Goal: Task Accomplishment & Management: Use online tool/utility

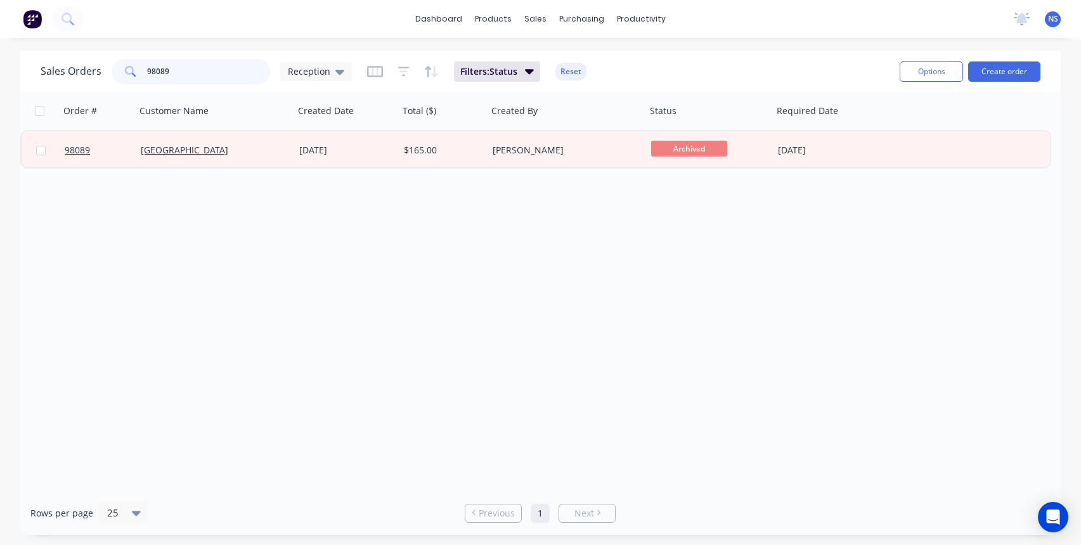
drag, startPoint x: 199, startPoint y: 74, endPoint x: 140, endPoint y: 71, distance: 59.0
click at [140, 71] on div "98089" at bounding box center [191, 71] width 159 height 25
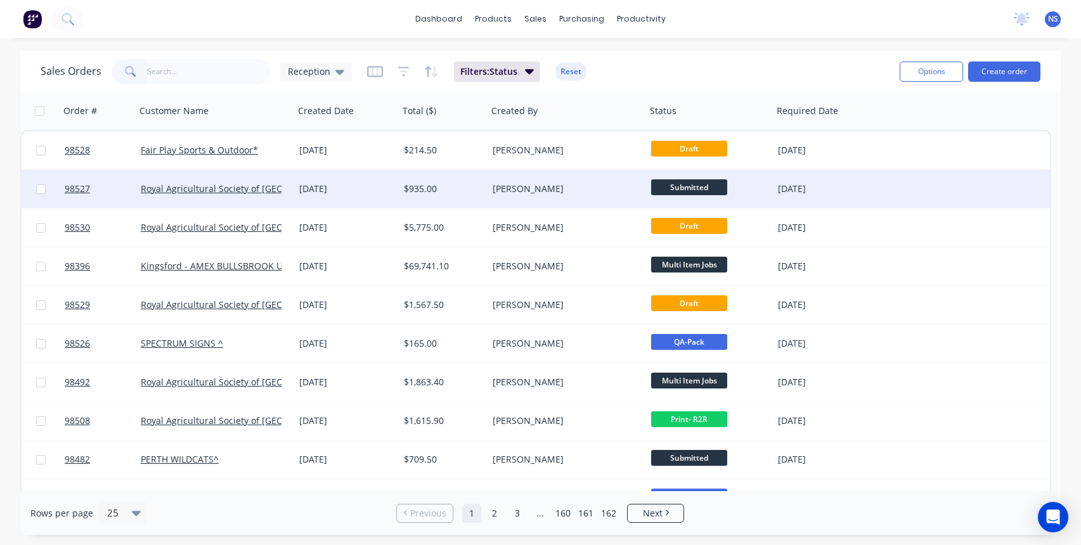
click at [376, 195] on div "[DATE]" at bounding box center [346, 189] width 95 height 13
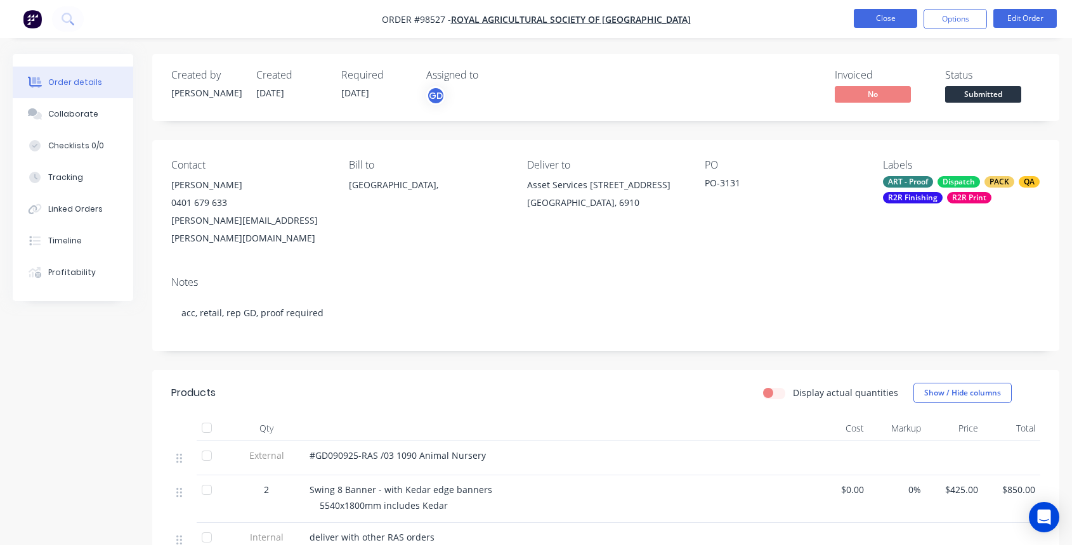
click at [887, 18] on button "Close" at bounding box center [885, 18] width 63 height 19
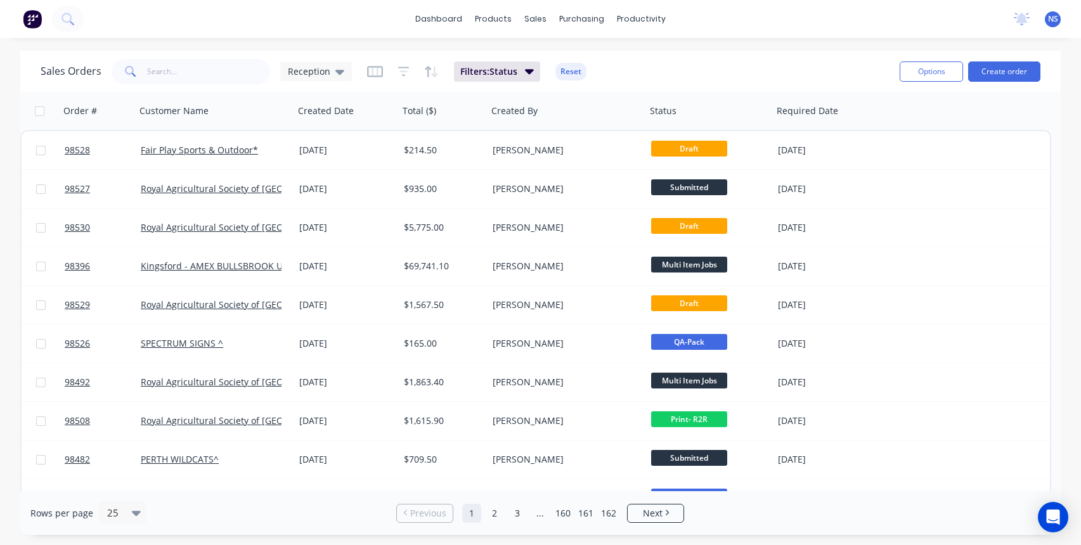
drag, startPoint x: 882, startPoint y: 109, endPoint x: 915, endPoint y: 110, distance: 33.0
click at [913, 110] on div at bounding box center [912, 111] width 2 height 23
drag, startPoint x: 914, startPoint y: 110, endPoint x: 878, endPoint y: 110, distance: 35.5
click at [878, 110] on div "Required Date" at bounding box center [827, 111] width 111 height 38
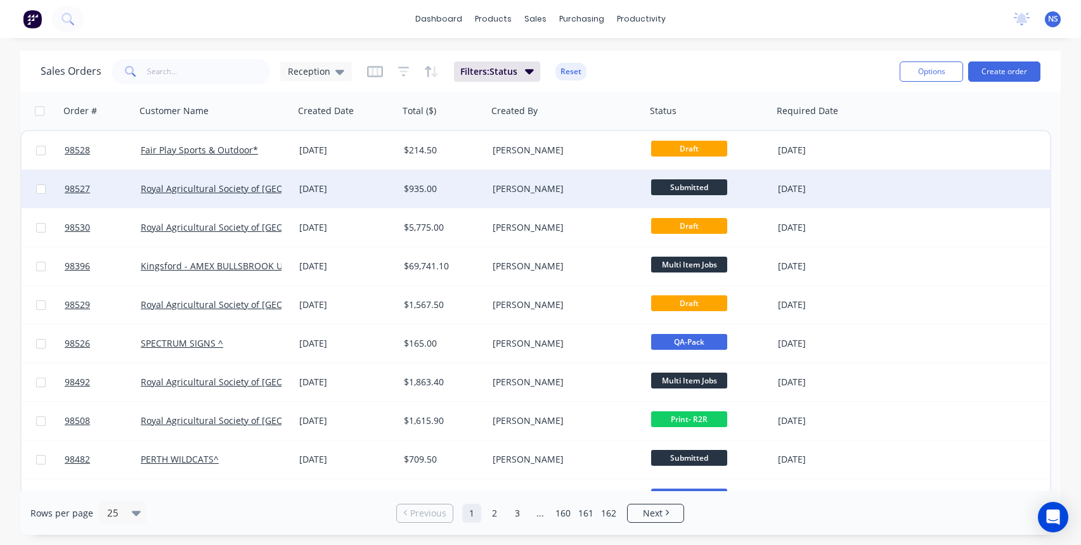
click at [384, 188] on div "[DATE]" at bounding box center [346, 189] width 95 height 13
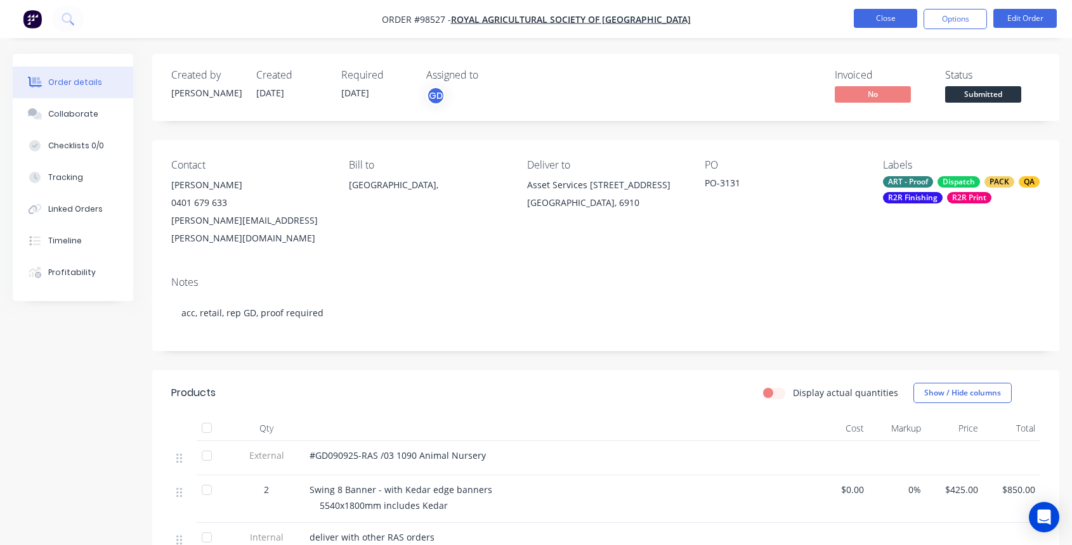
click at [894, 17] on button "Close" at bounding box center [885, 18] width 63 height 19
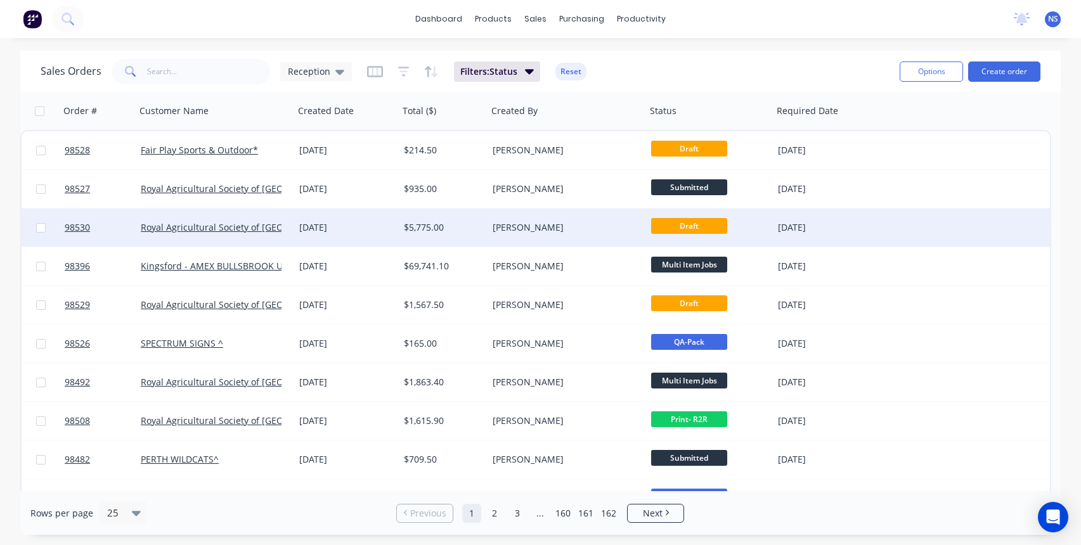
click at [379, 230] on div "[DATE]" at bounding box center [346, 227] width 95 height 13
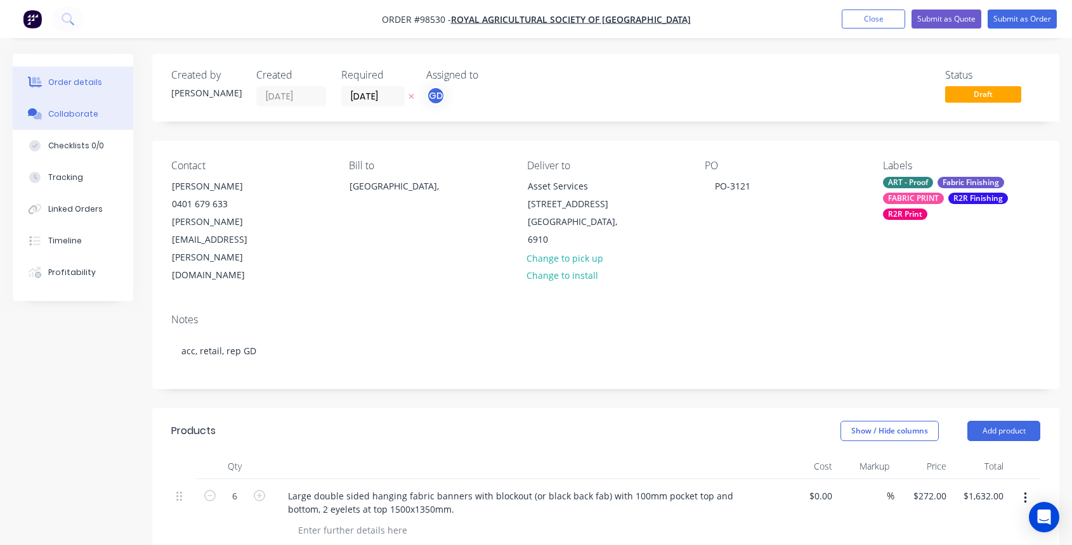
click at [71, 113] on div "Collaborate" at bounding box center [73, 113] width 50 height 11
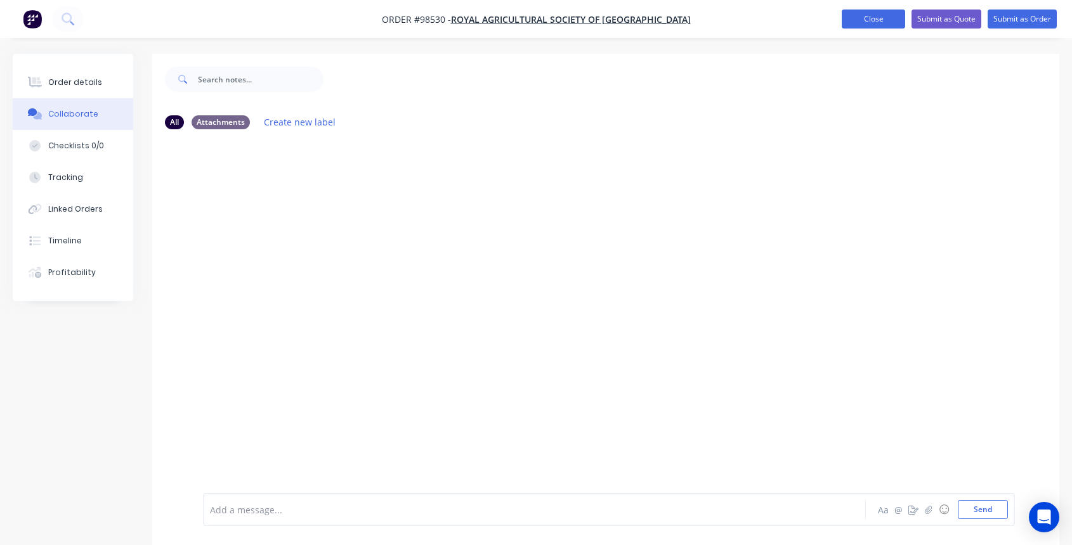
click at [866, 18] on button "Close" at bounding box center [873, 19] width 63 height 19
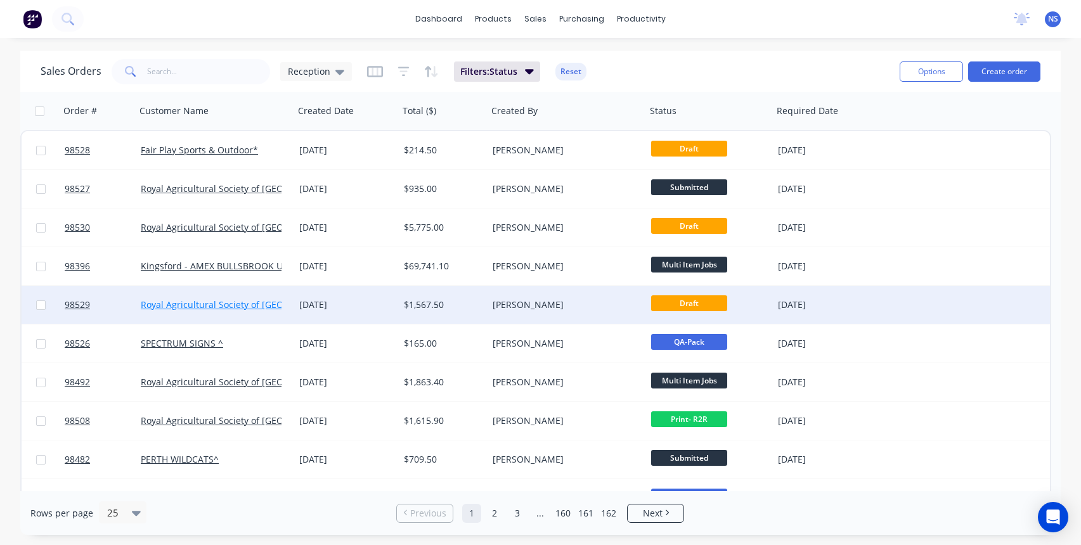
click at [261, 307] on link "Royal Agricultural Society of [GEOGRAPHIC_DATA]" at bounding box center [245, 305] width 209 height 12
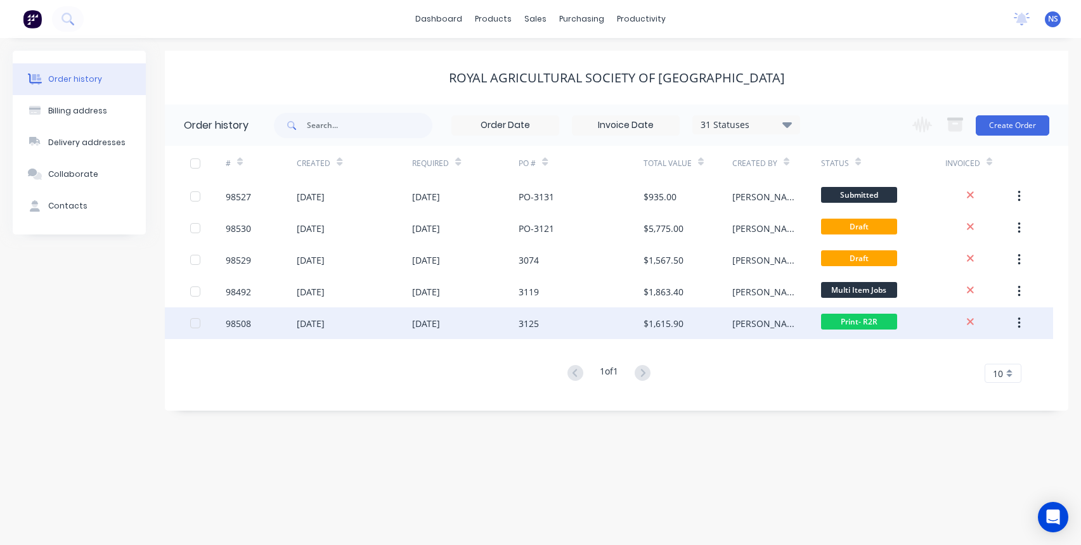
click at [561, 320] on div "3125" at bounding box center [581, 324] width 124 height 32
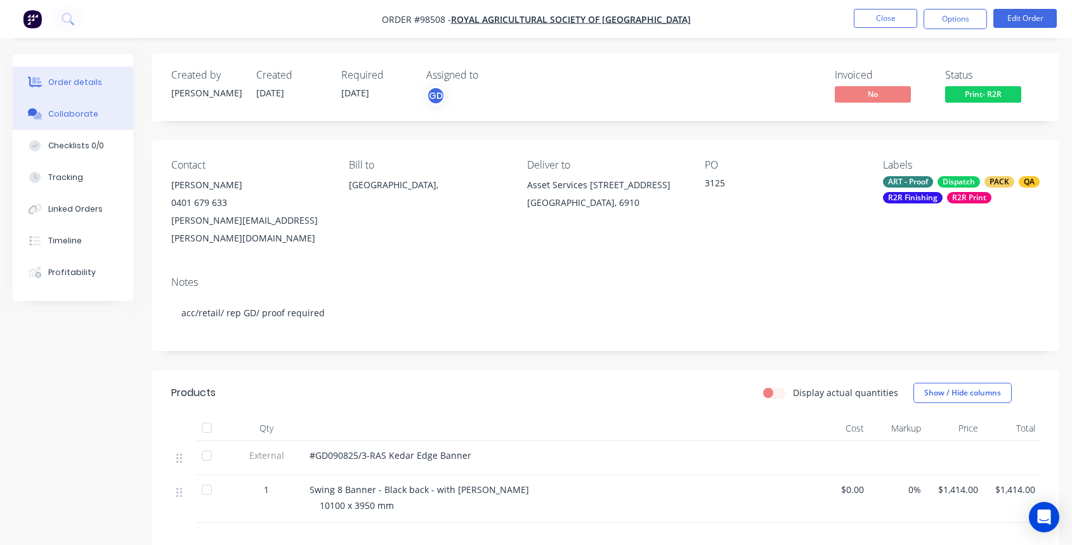
click at [82, 113] on div "Collaborate" at bounding box center [73, 113] width 50 height 11
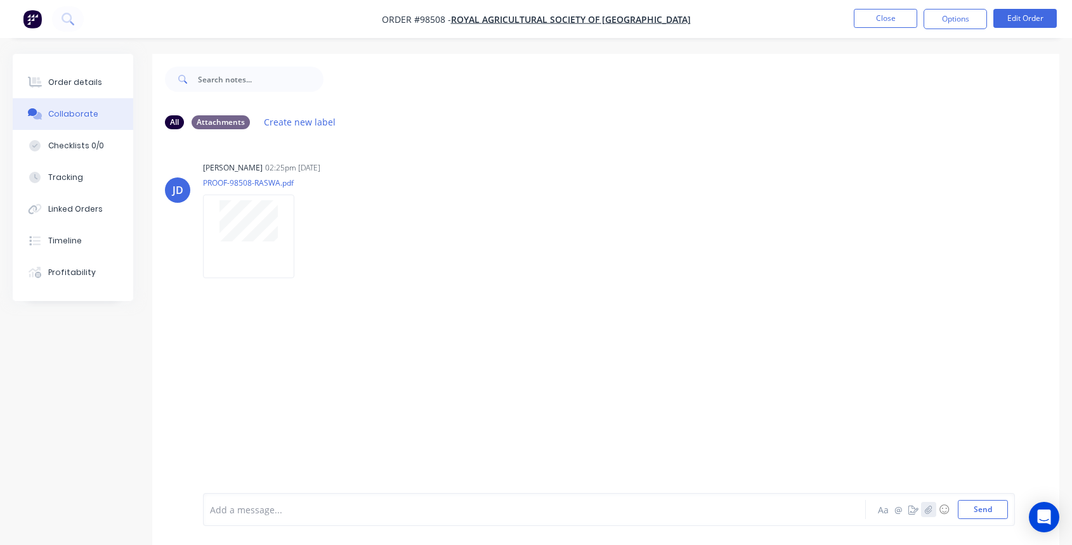
click at [928, 509] on icon "button" at bounding box center [929, 510] width 8 height 9
click at [983, 511] on button "Send" at bounding box center [983, 509] width 50 height 19
click at [891, 16] on button "Close" at bounding box center [885, 18] width 63 height 19
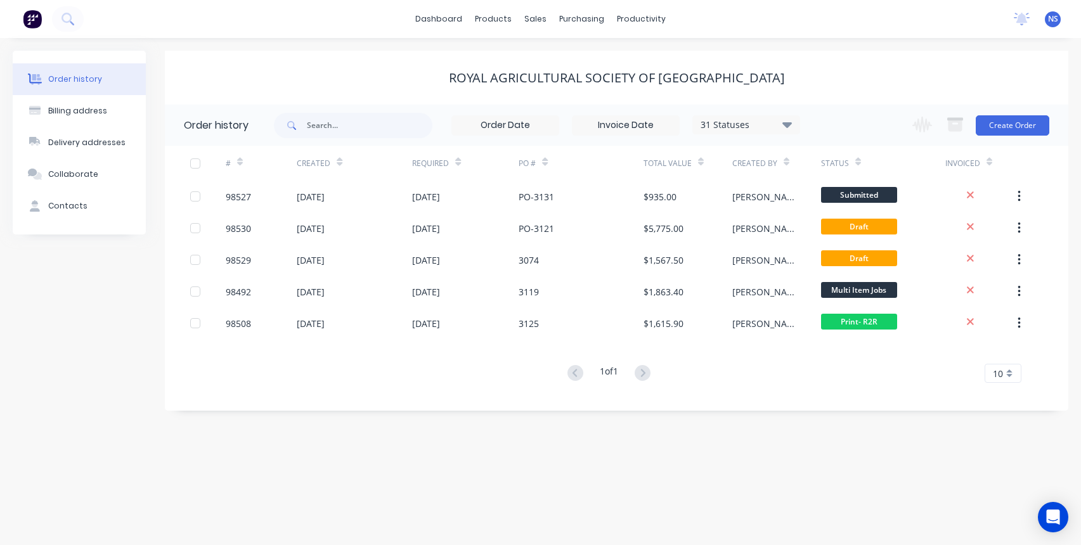
click at [783, 126] on div "31 Statuses" at bounding box center [746, 125] width 107 height 14
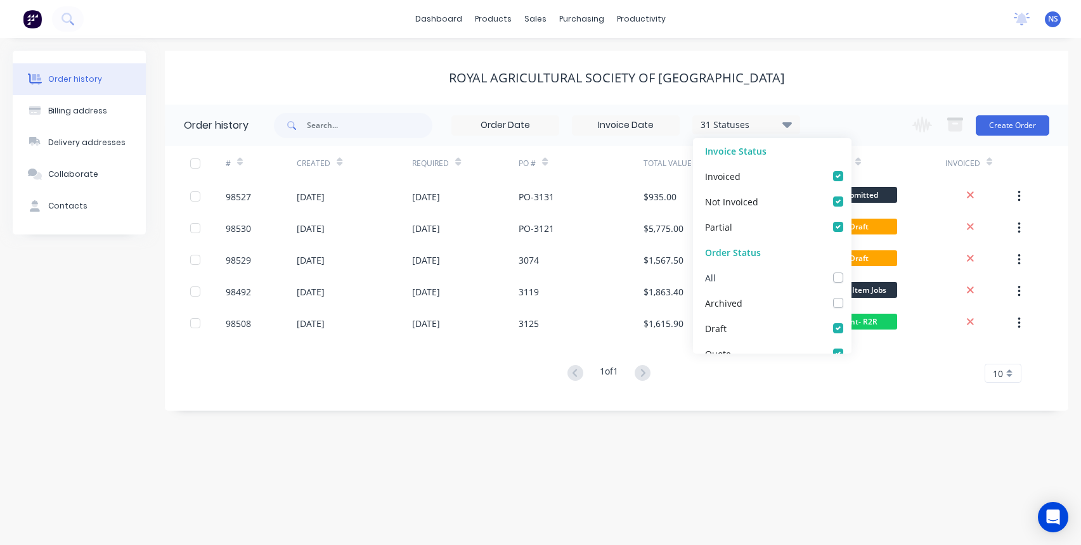
click at [851, 271] on label at bounding box center [851, 271] width 0 height 0
click at [851, 277] on input "checkbox" at bounding box center [856, 277] width 10 height 12
checkbox input "true"
click at [899, 395] on div "# Created Required PO # Total Value Created By Status Invoiced 98527 [DATE] [DA…" at bounding box center [609, 272] width 889 height 252
